Goal: Download file/media

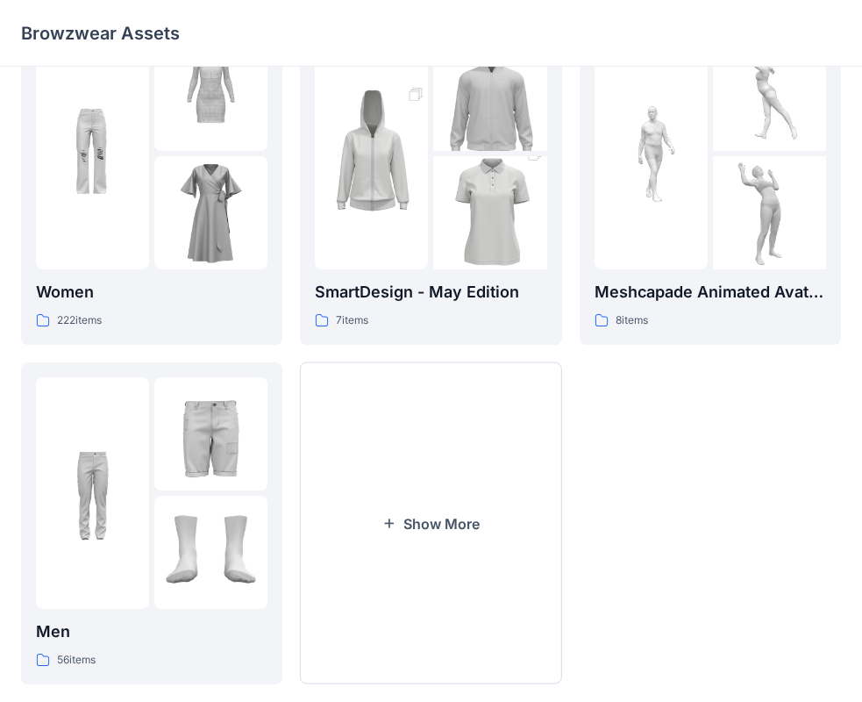
scroll to position [435, 0]
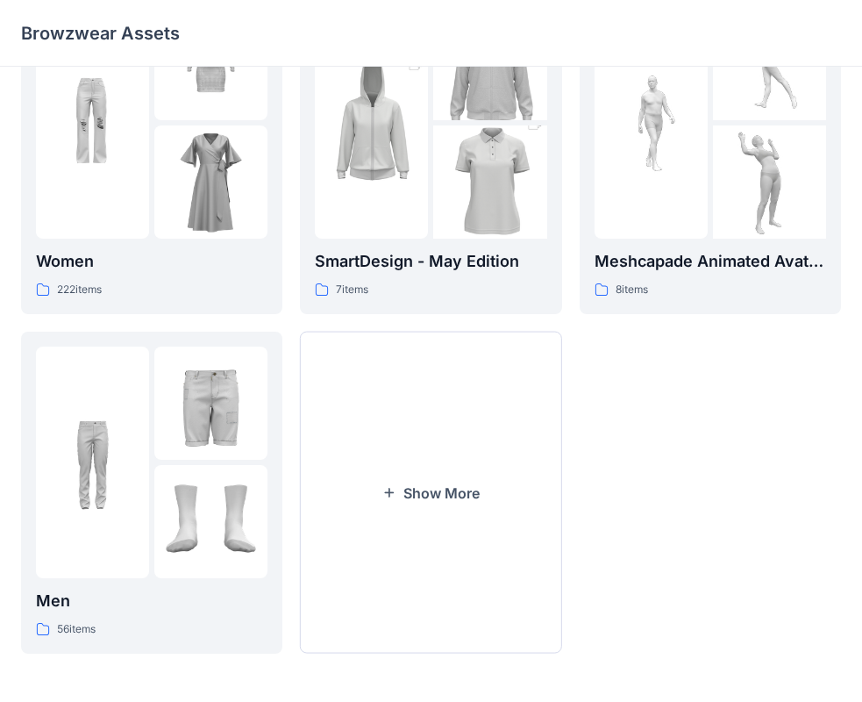
click at [190, 492] on img at bounding box center [210, 521] width 113 height 113
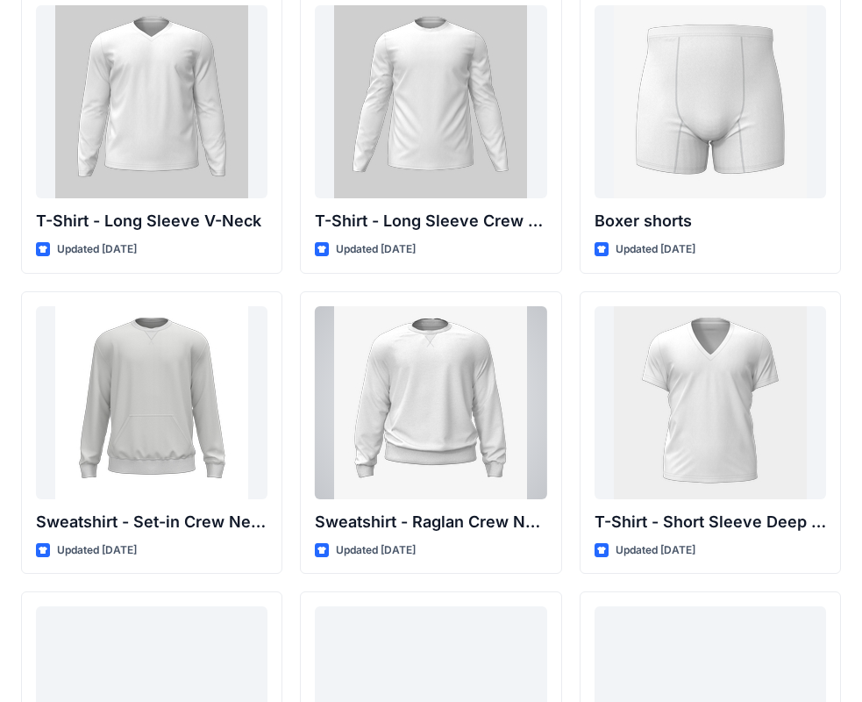
scroll to position [1093, 0]
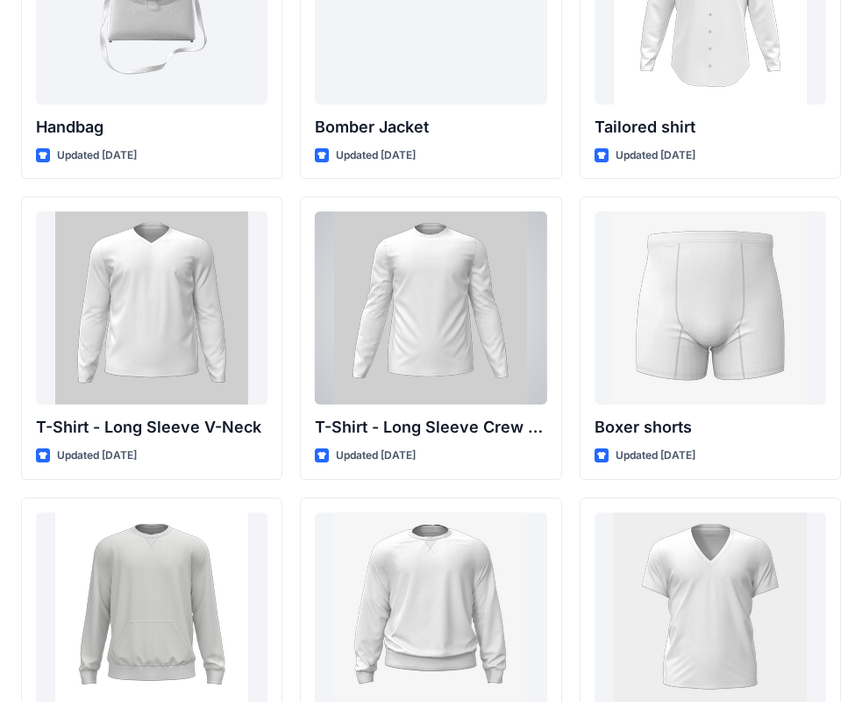
click at [445, 296] on div at bounding box center [431, 307] width 232 height 193
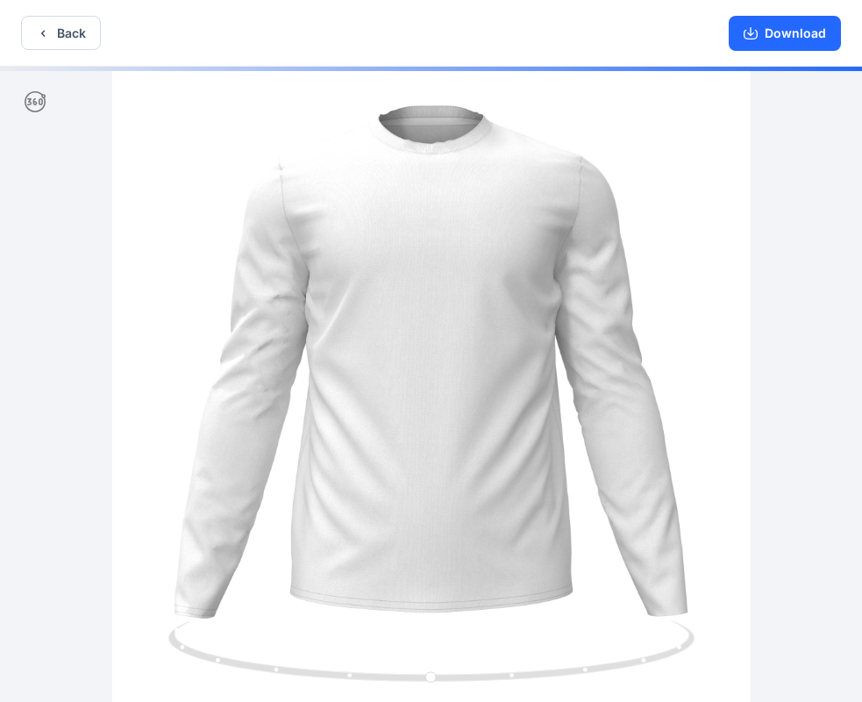
click at [763, 34] on button "Download" at bounding box center [785, 33] width 112 height 35
